Goal: Transaction & Acquisition: Obtain resource

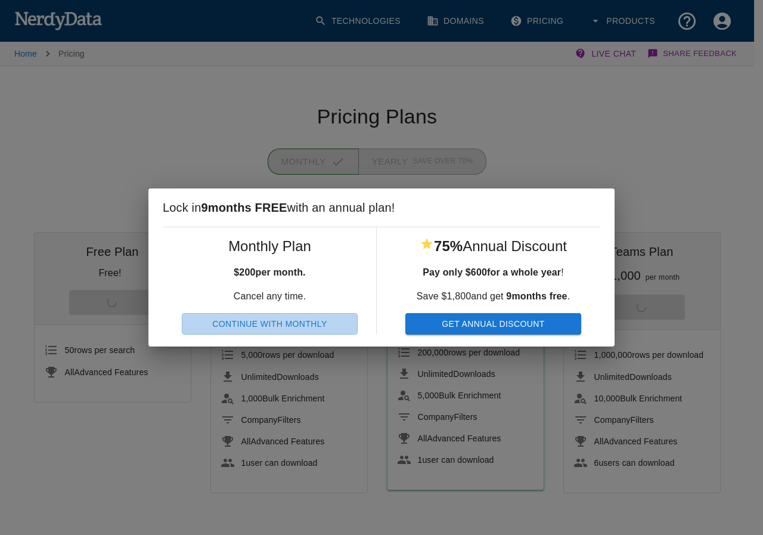
click at [216, 324] on button "Continue With Monthly" at bounding box center [270, 324] width 176 height 22
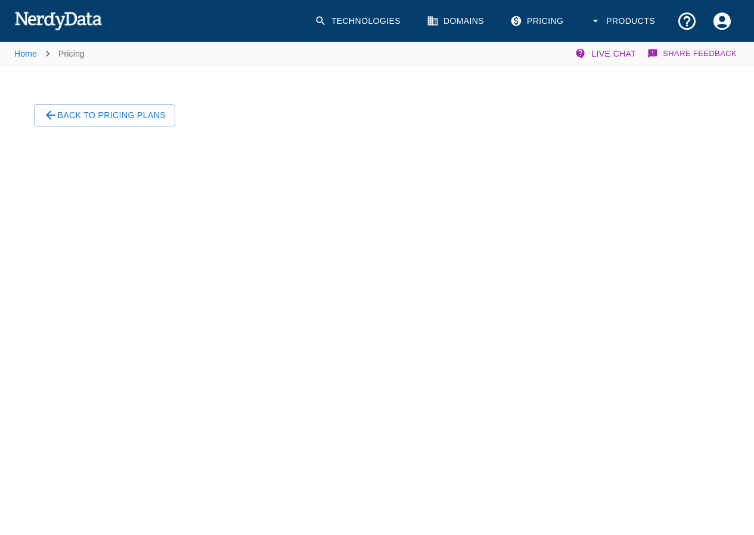
click at [35, 14] on img at bounding box center [58, 20] width 88 height 24
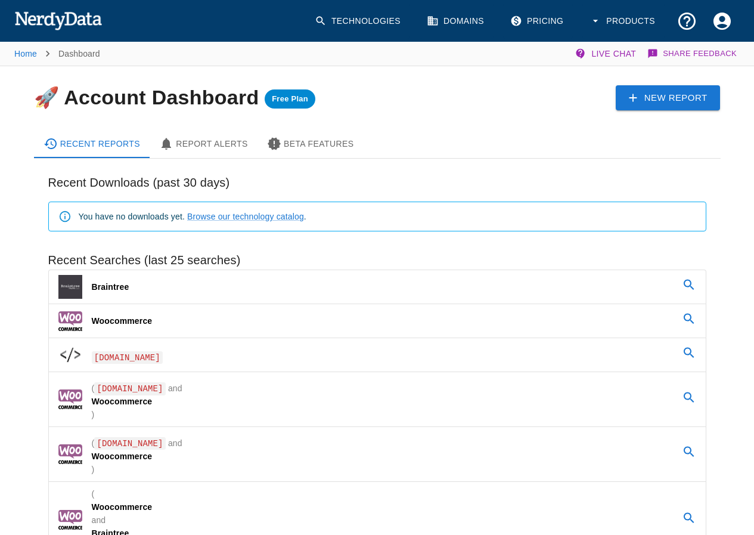
click at [146, 283] on link "Braintree" at bounding box center [377, 286] width 657 height 33
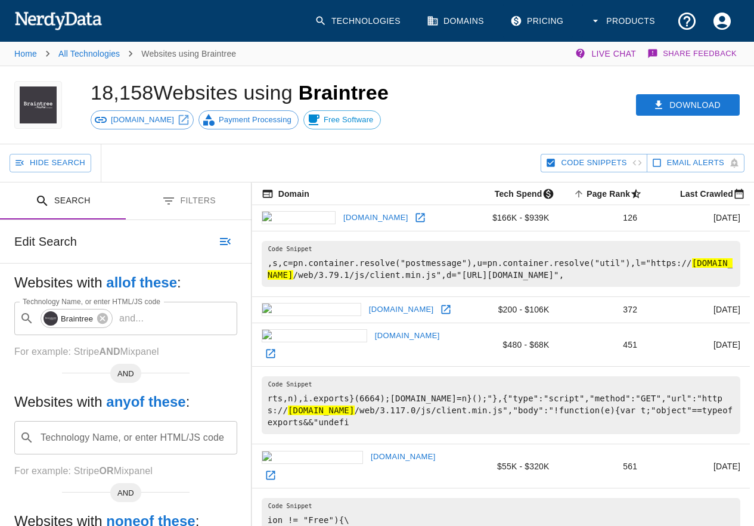
click at [193, 200] on button "Filters" at bounding box center [189, 201] width 126 height 38
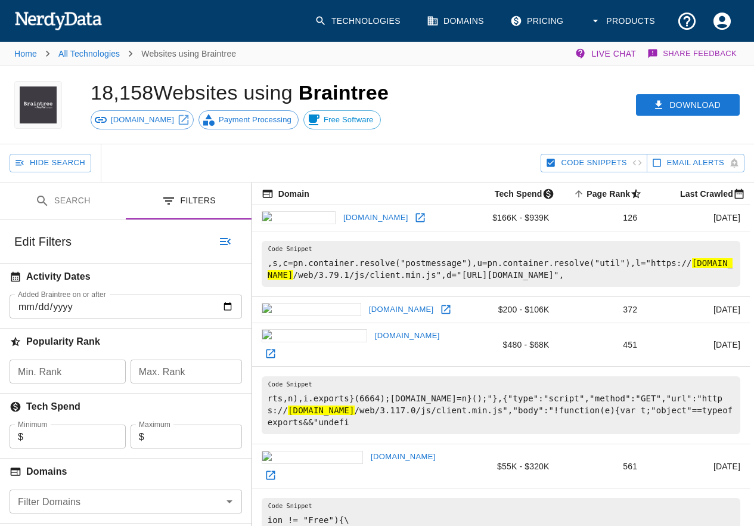
click at [89, 309] on input "Added Braintree on or after" at bounding box center [126, 306] width 232 height 24
click at [229, 309] on input "Added Braintree on or after" at bounding box center [126, 306] width 232 height 24
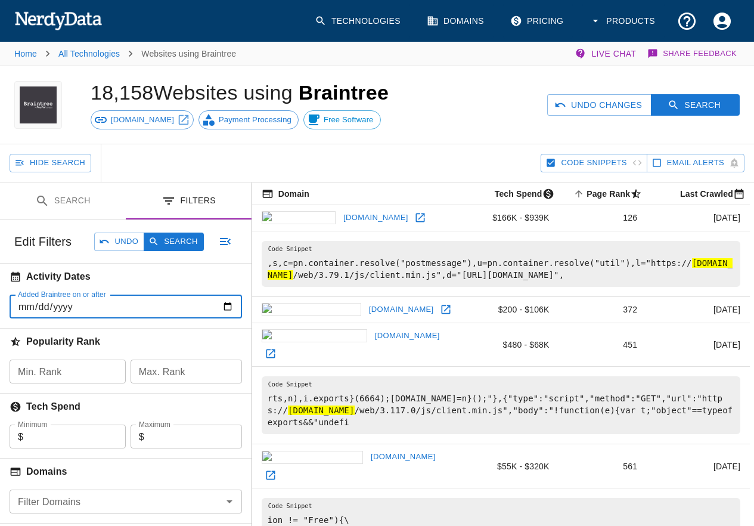
type input "[DATE]"
click at [696, 102] on button "Search" at bounding box center [695, 105] width 89 height 22
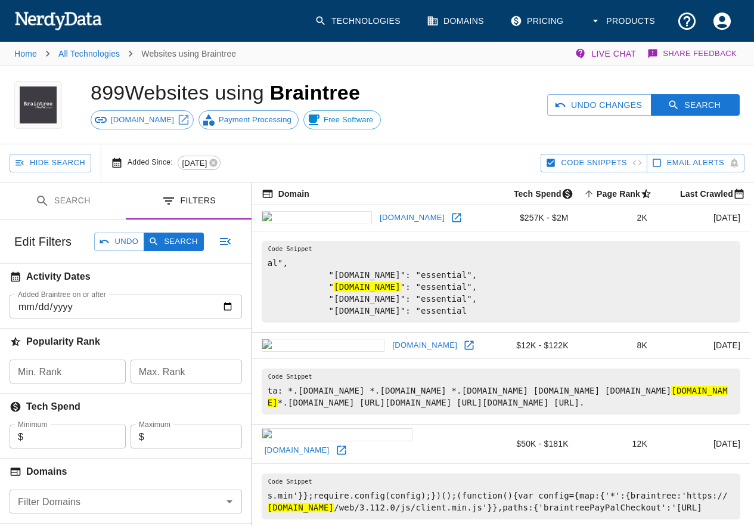
click at [607, 108] on button "Undo Changes" at bounding box center [599, 105] width 104 height 22
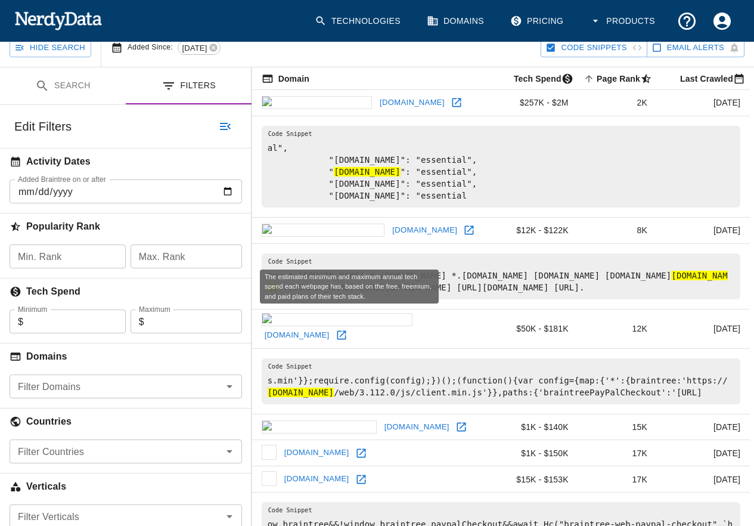
scroll to position [119, 0]
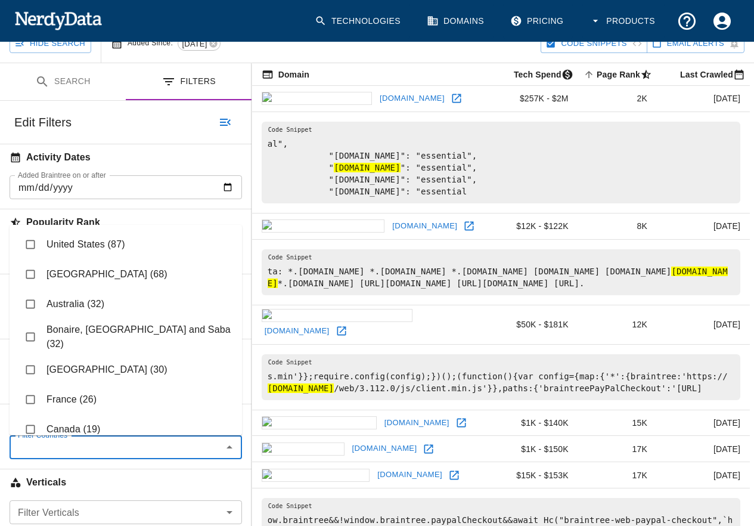
click at [122, 442] on input "Filter Countries" at bounding box center [116, 447] width 206 height 17
click at [178, 329] on li "Bonaire, [GEOGRAPHIC_DATA] and Saba (32)" at bounding box center [126, 337] width 232 height 36
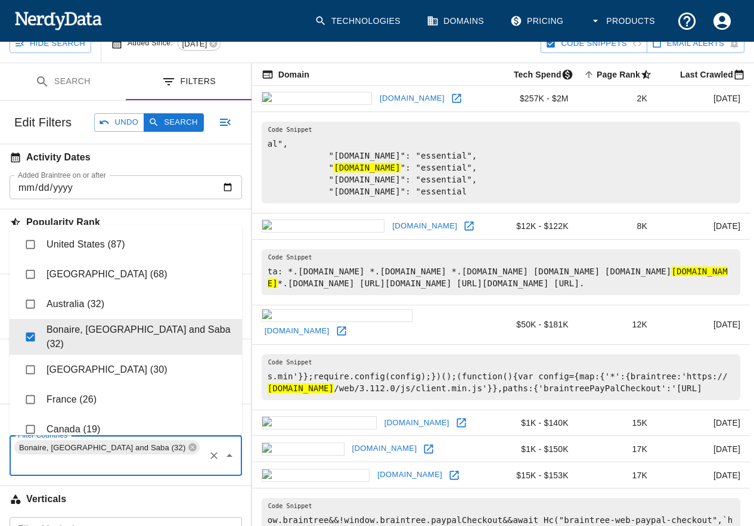
checkbox input "true"
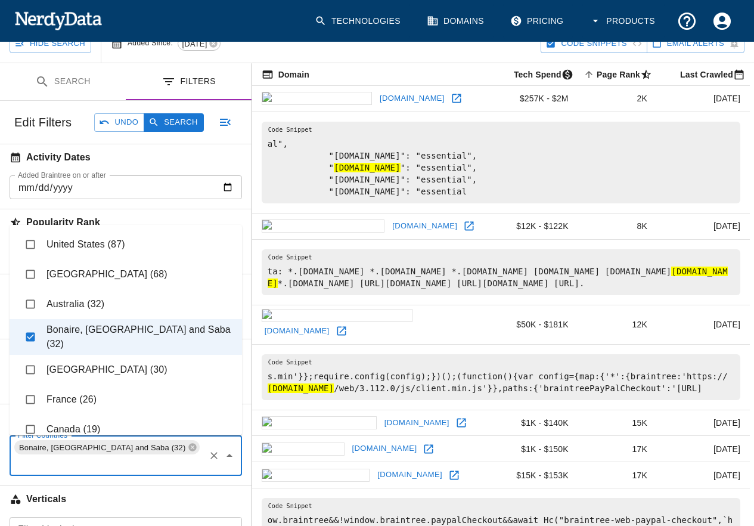
click at [125, 300] on li "Australia (32)" at bounding box center [126, 304] width 232 height 30
checkbox input "true"
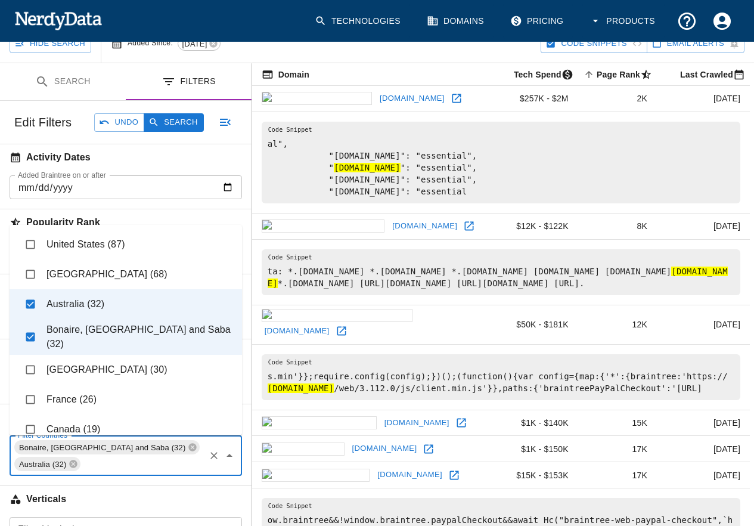
click at [125, 280] on li "[GEOGRAPHIC_DATA] (68)" at bounding box center [126, 274] width 232 height 30
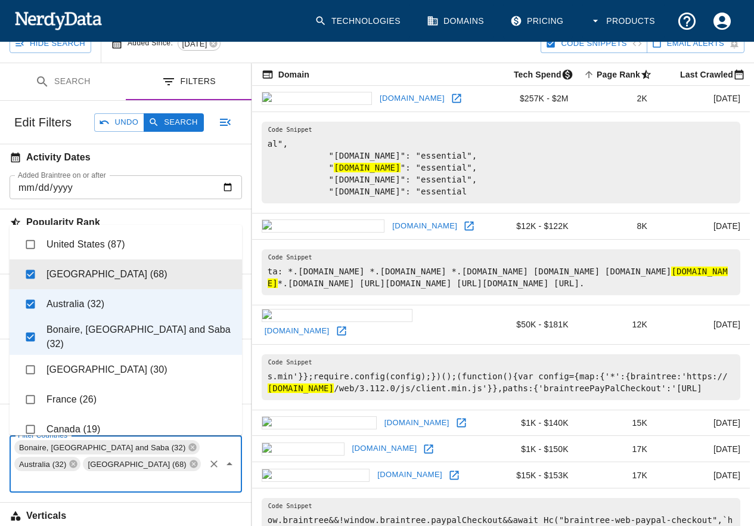
click at [125, 281] on li "[GEOGRAPHIC_DATA] (68)" at bounding box center [126, 274] width 232 height 30
checkbox input "false"
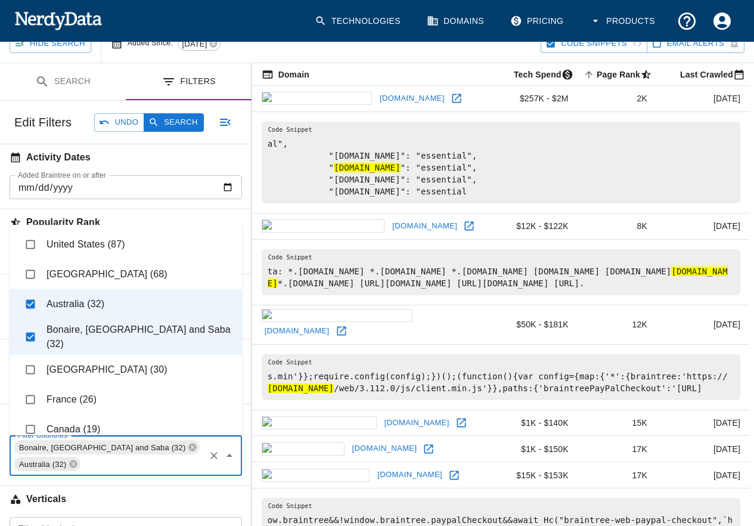
click at [116, 368] on li "[GEOGRAPHIC_DATA] (30)" at bounding box center [126, 370] width 232 height 30
checkbox input "true"
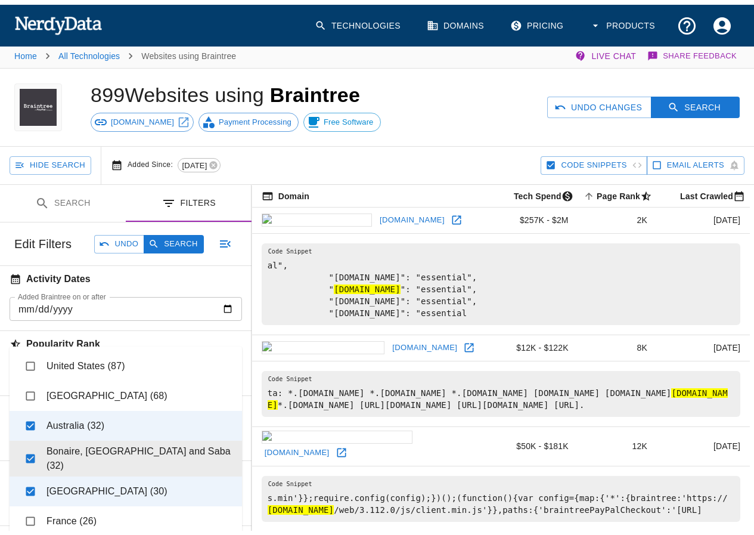
scroll to position [0, 0]
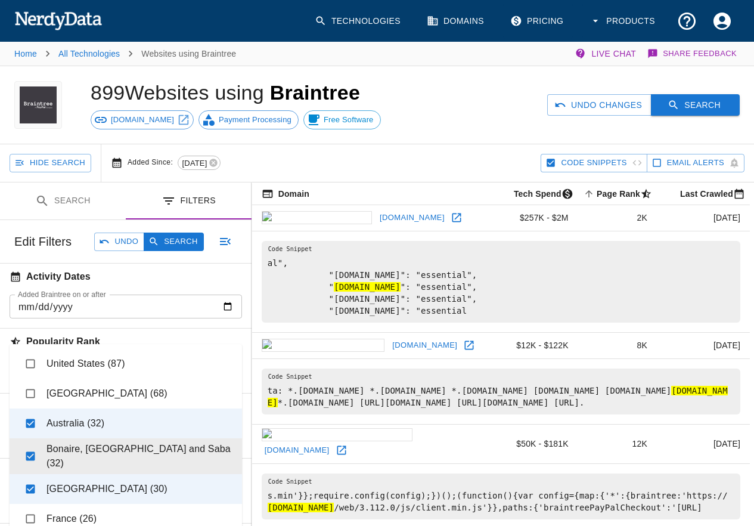
click at [694, 103] on button "Search" at bounding box center [695, 105] width 89 height 22
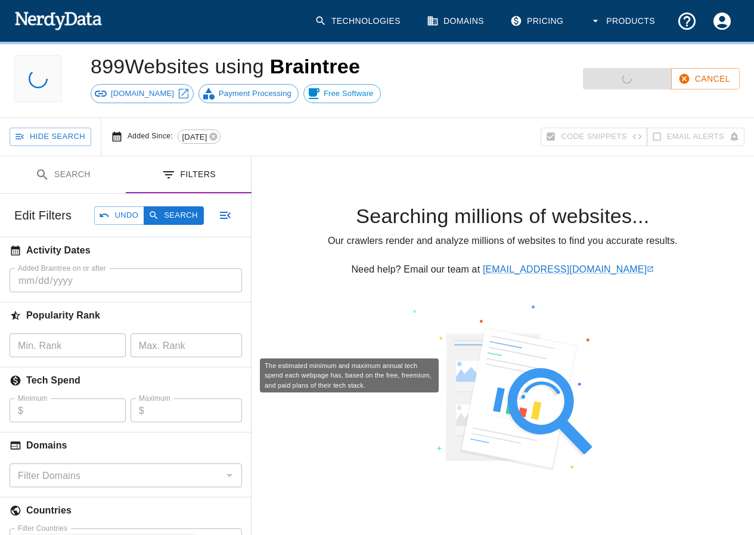
scroll to position [60, 0]
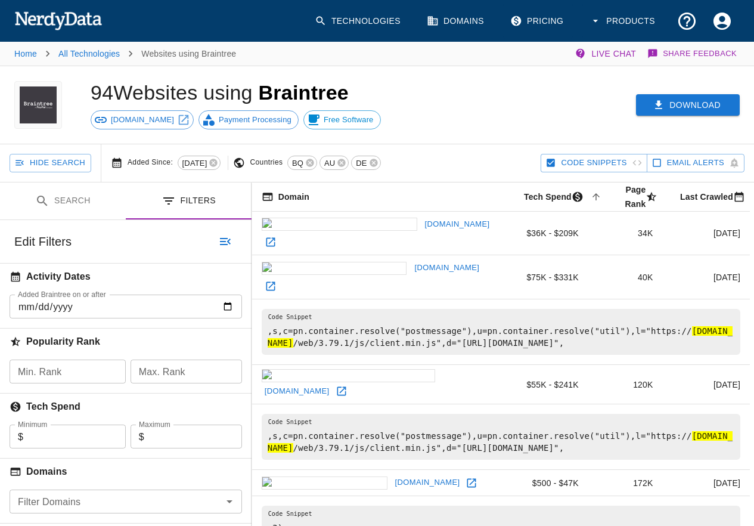
click at [650, 96] on button "Download" at bounding box center [688, 105] width 104 height 22
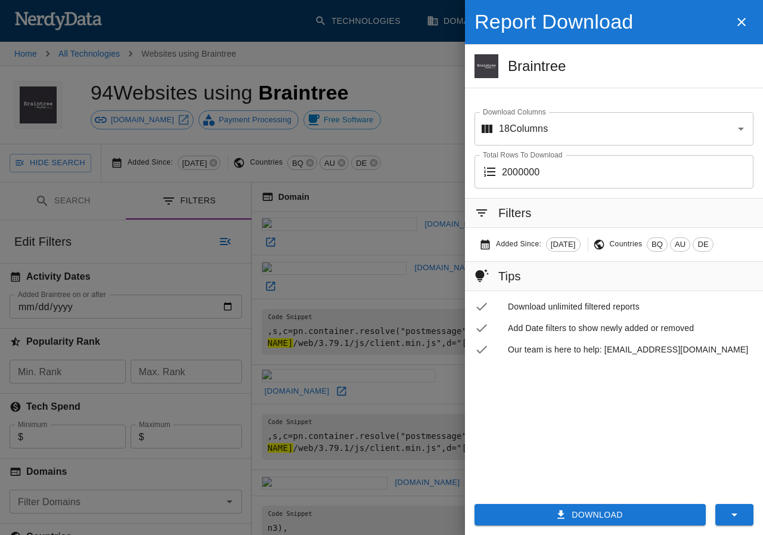
click at [548, 507] on button "Download" at bounding box center [589, 515] width 231 height 22
